Goal: Task Accomplishment & Management: Manage account settings

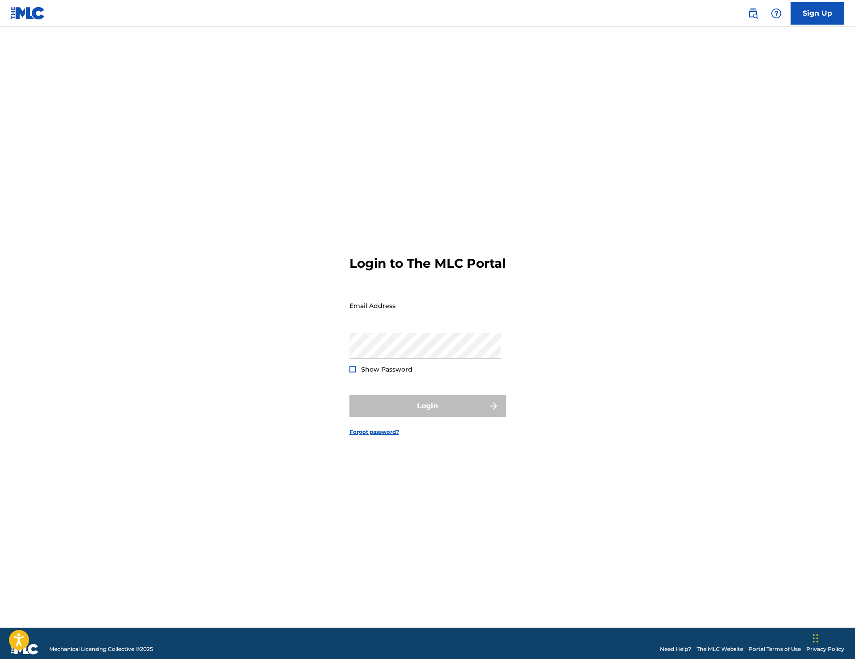
drag, startPoint x: 407, startPoint y: 290, endPoint x: 405, endPoint y: 299, distance: 10.1
click at [407, 290] on form "Login to The MLC Portal Email Address Password Show Password Login Forgot passw…" at bounding box center [428, 338] width 157 height 578
click at [405, 316] on input "Email Address" at bounding box center [425, 306] width 151 height 26
click at [413, 313] on input "Email Address" at bounding box center [425, 306] width 151 height 26
type input "[EMAIL_ADDRESS][DOMAIN_NAME]"
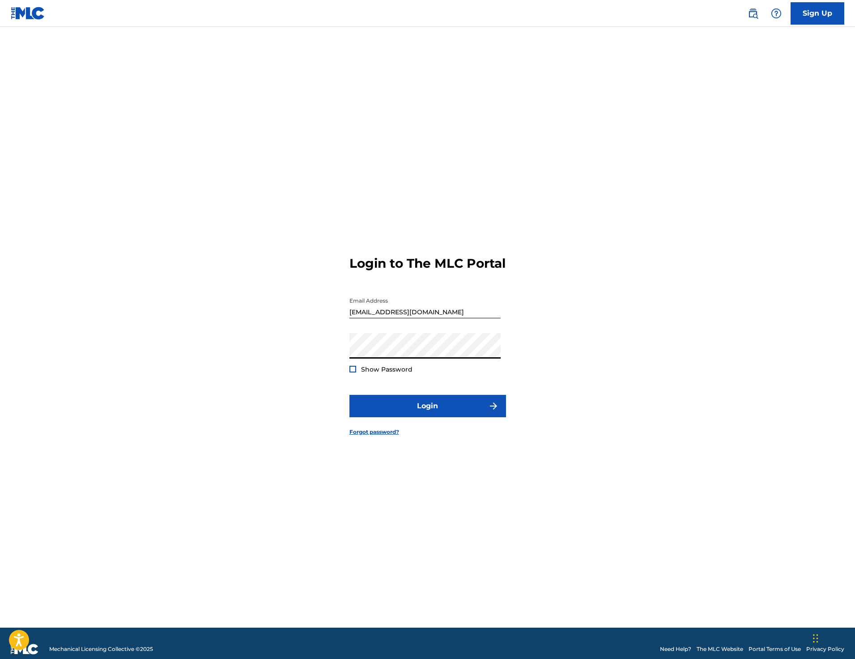
click at [415, 398] on form "Login to The MLC Portal Email Address [EMAIL_ADDRESS][DOMAIN_NAME] Password Sho…" at bounding box center [428, 338] width 157 height 578
click at [414, 403] on button "Login" at bounding box center [428, 406] width 157 height 22
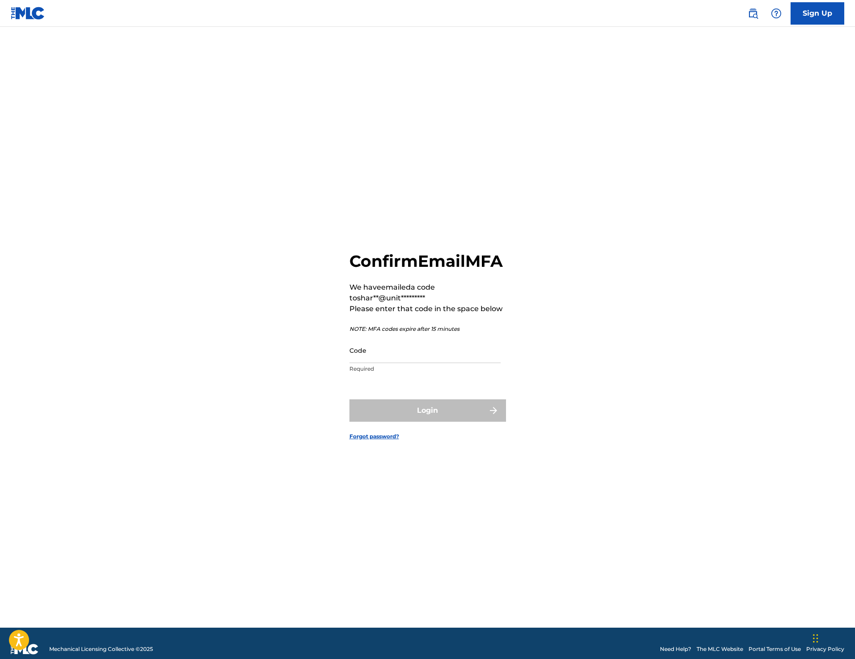
click at [514, 354] on div "Confirm Email MFA We have emailed a code to shar**@unit********* Please enter t…" at bounding box center [428, 338] width 627 height 578
click at [503, 355] on div "Confirm Email MFA We have emailed a code to shar**@unit********* Please enter t…" at bounding box center [428, 314] width 157 height 127
drag, startPoint x: 472, startPoint y: 361, endPoint x: 486, endPoint y: 360, distance: 13.9
click at [471, 361] on input "Code" at bounding box center [425, 350] width 151 height 26
paste input "463173"
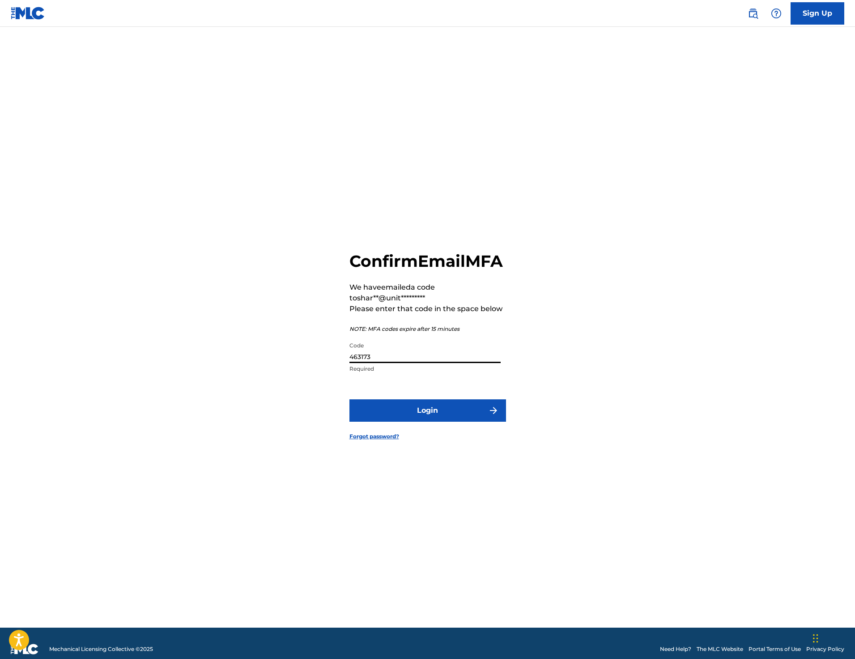
type input "463173"
click at [585, 360] on div "Confirm Email MFA We have emailed a code to shar**@unit********* Please enter t…" at bounding box center [428, 338] width 627 height 578
click at [513, 420] on div "Confirm Email MFA We have emailed a code to shar**@unit********* Please enter t…" at bounding box center [428, 338] width 627 height 578
click at [491, 416] on img "submit" at bounding box center [493, 410] width 11 height 11
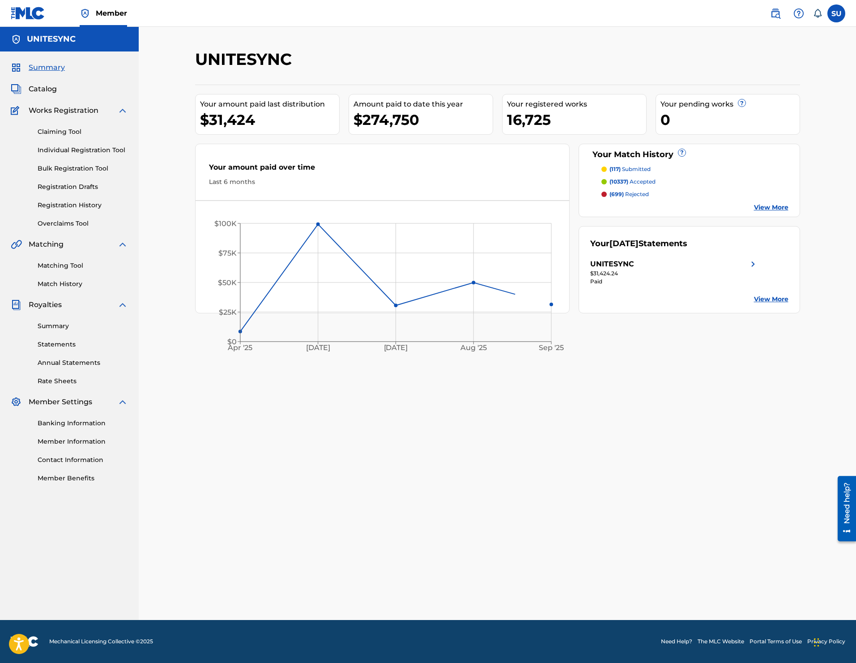
click at [587, 59] on div "UNITESYNC" at bounding box center [428, 62] width 466 height 26
click at [418, 33] on div "UNITESYNC Your amount paid last distribution $31,424 Amount paid to date this y…" at bounding box center [497, 323] width 717 height 593
click at [66, 280] on link "Match History" at bounding box center [83, 283] width 90 height 9
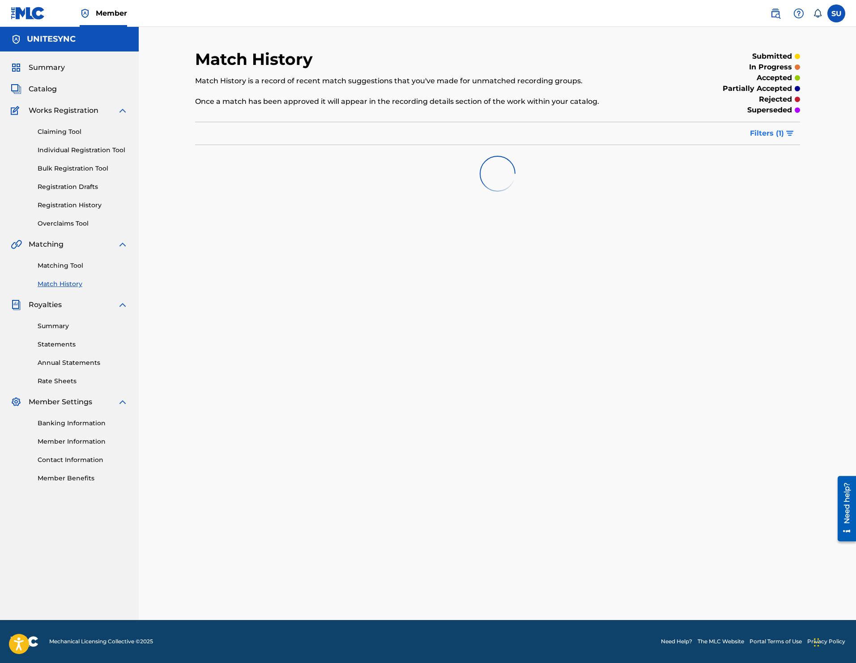
click at [784, 131] on span "Filters ( 1 )" at bounding box center [767, 133] width 34 height 11
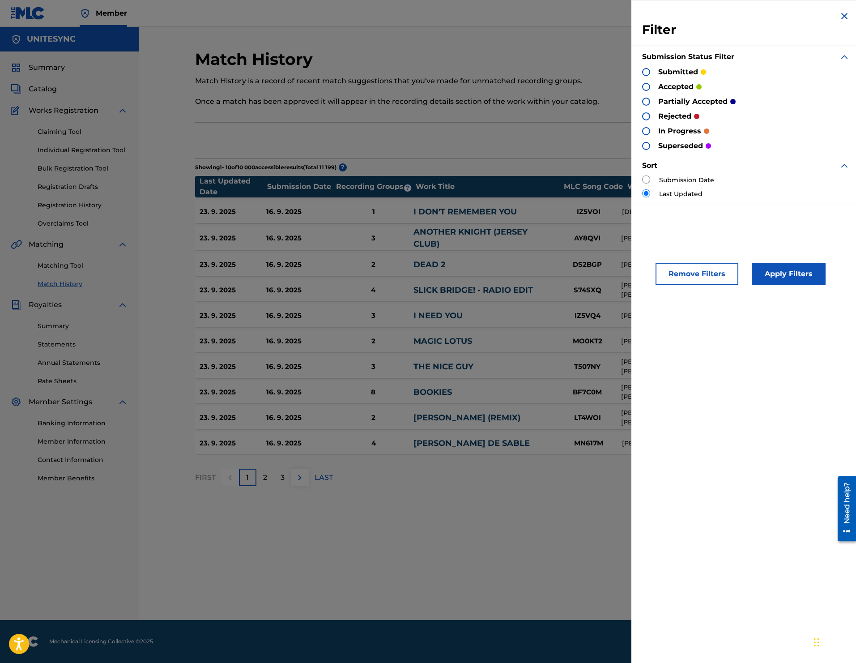
click at [647, 176] on input "radio" at bounding box center [646, 179] width 8 height 8
radio input "true"
click at [779, 267] on button "Apply Filters" at bounding box center [789, 274] width 74 height 22
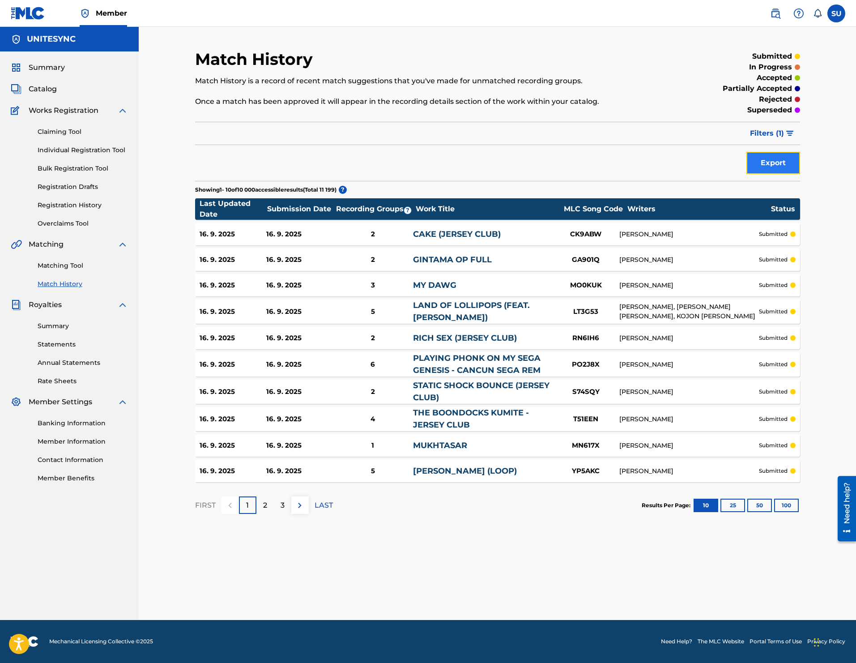
click at [769, 161] on button "Export" at bounding box center [774, 163] width 54 height 22
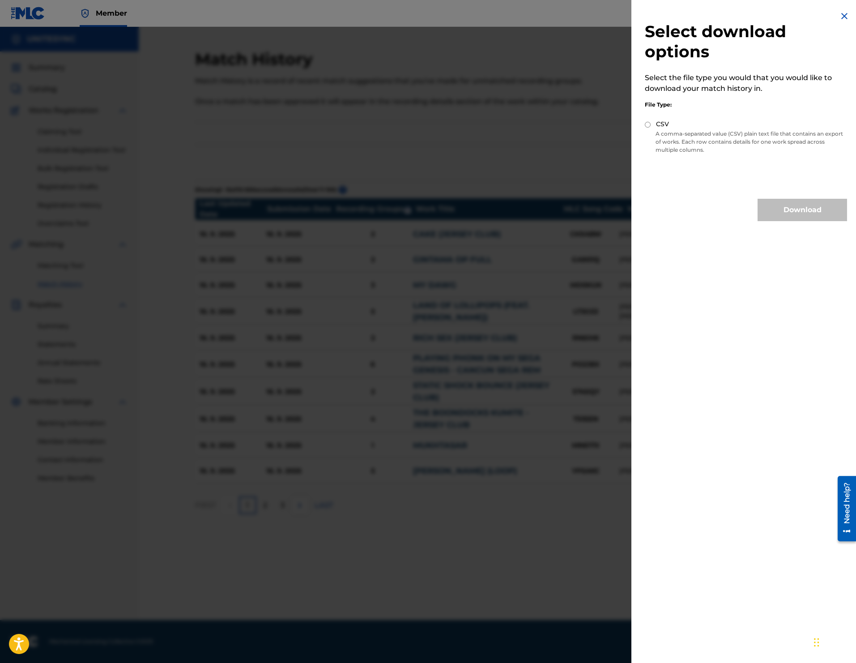
click at [657, 128] on label "CSV" at bounding box center [662, 124] width 13 height 9
click at [651, 128] on input "CSV" at bounding box center [648, 125] width 6 height 6
radio input "true"
click at [799, 209] on button "Download" at bounding box center [803, 210] width 90 height 22
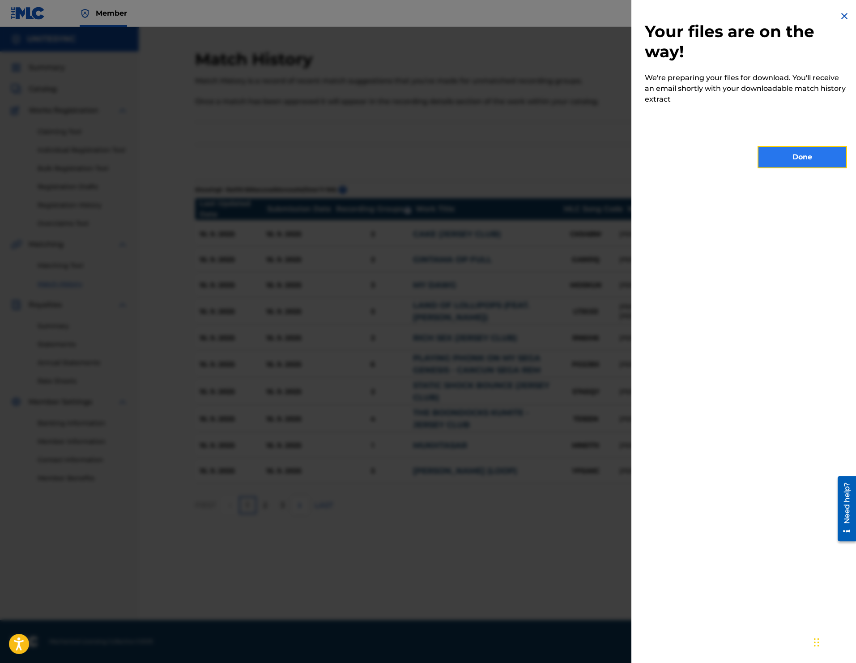
click at [804, 163] on button "Done" at bounding box center [803, 157] width 90 height 22
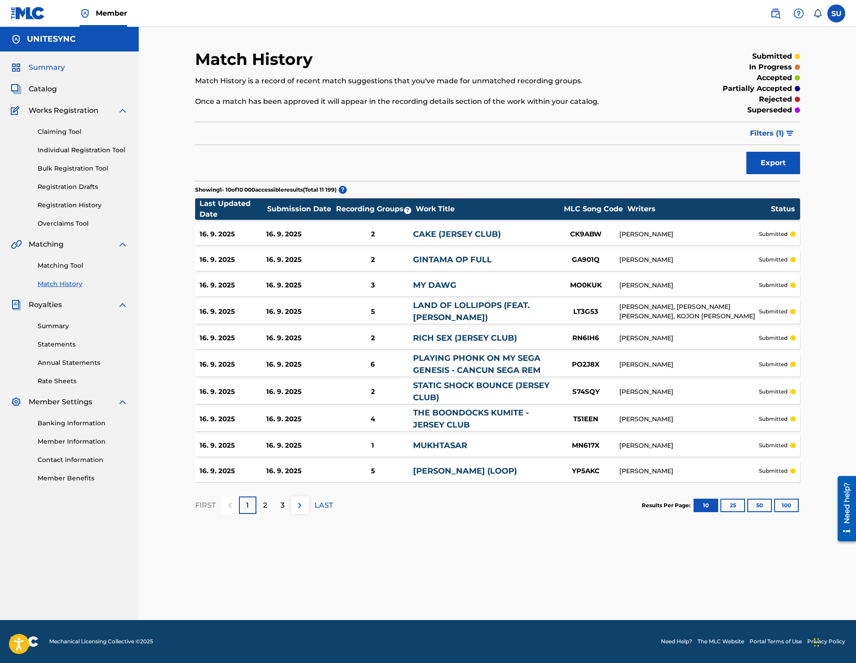
click at [61, 68] on span "Summary" at bounding box center [47, 67] width 36 height 11
